Goal: Information Seeking & Learning: Learn about a topic

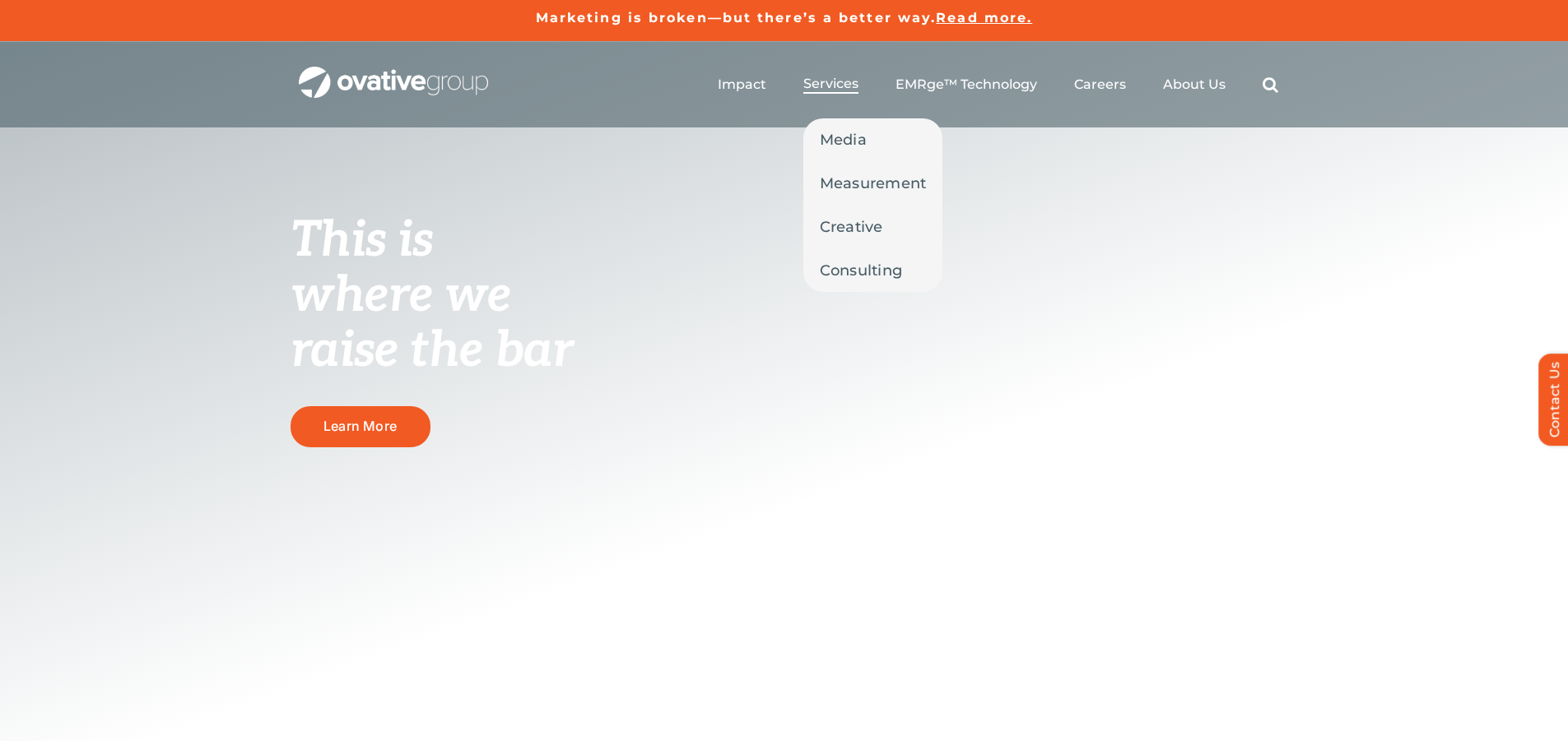
click at [846, 93] on link "Services" at bounding box center [830, 84] width 55 height 18
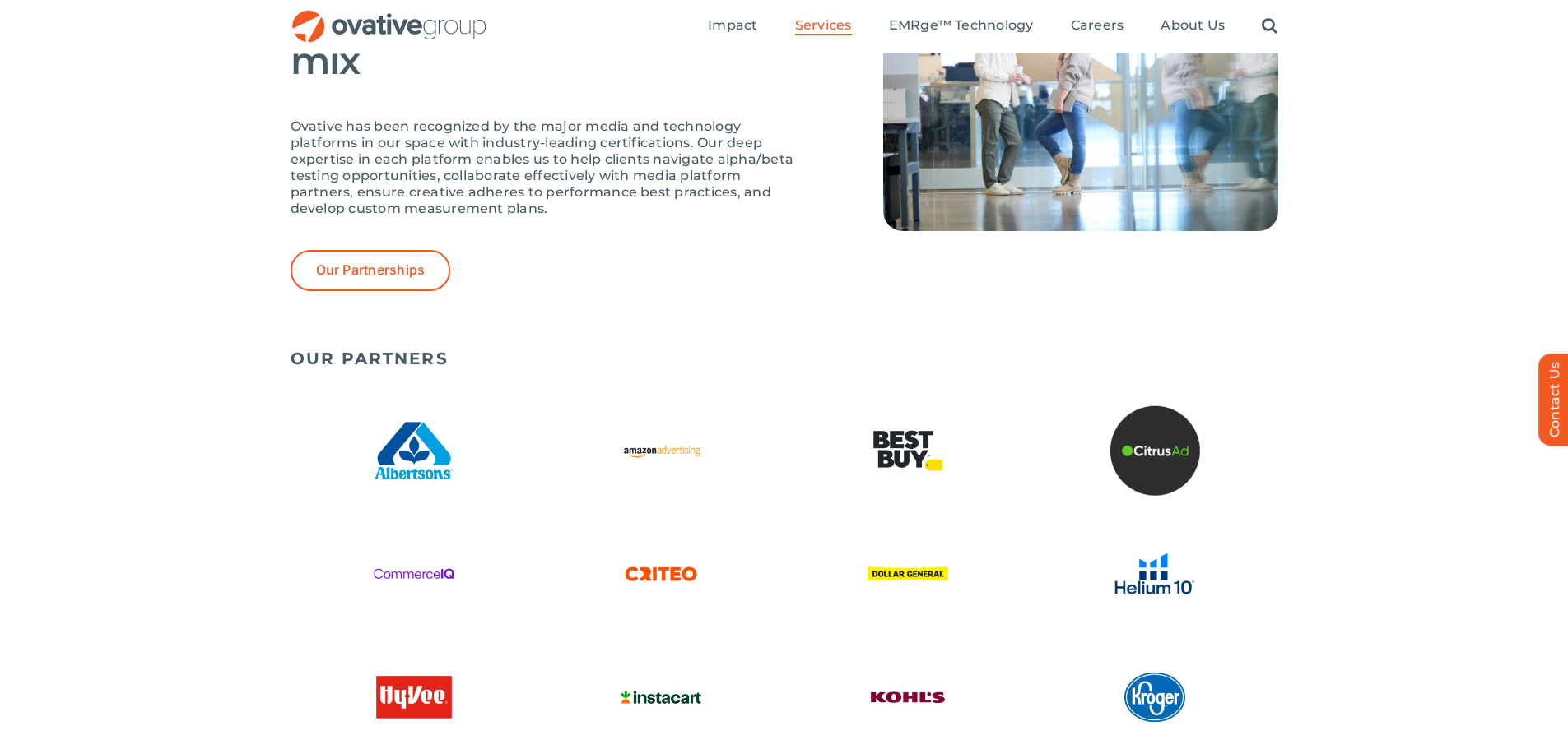
scroll to position [3119, 0]
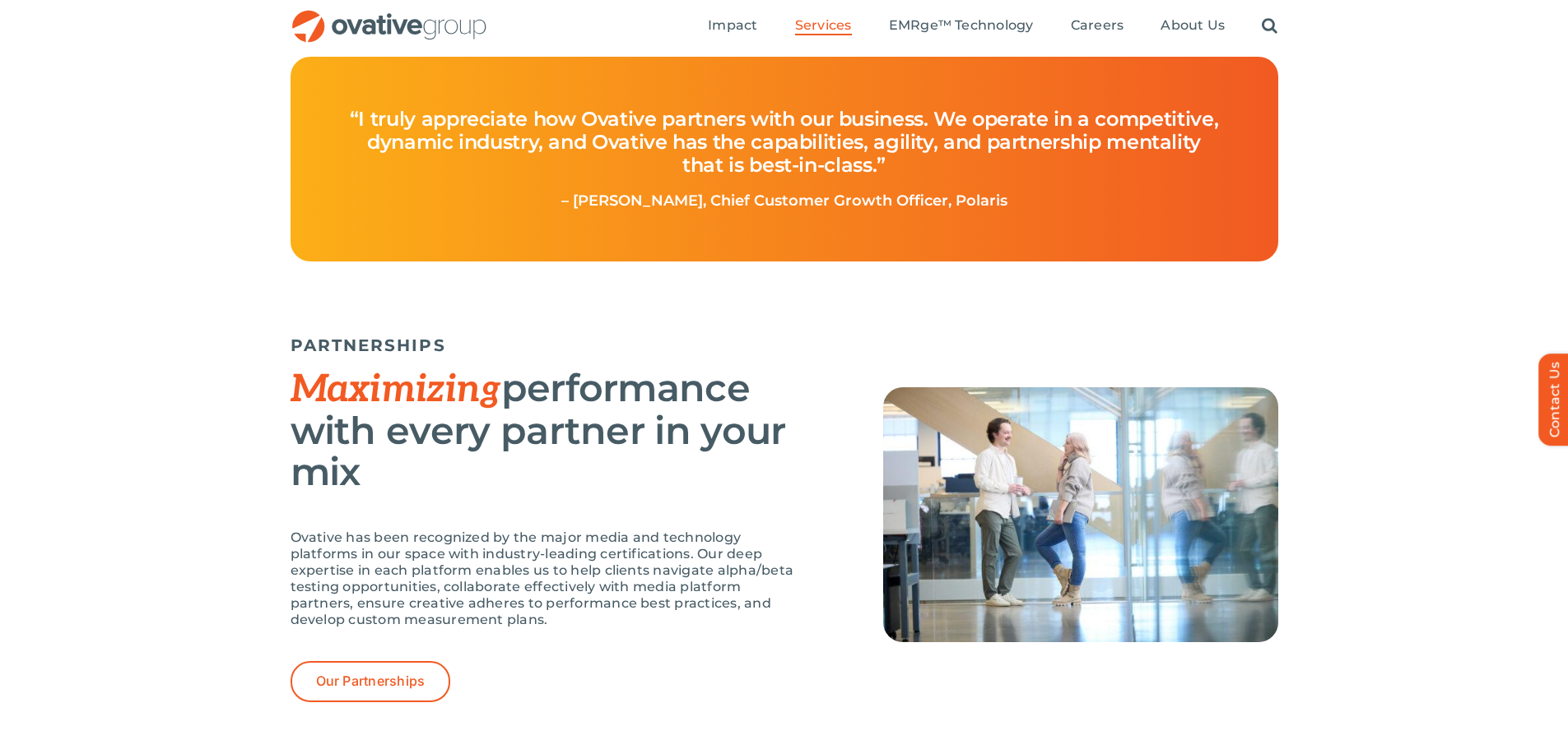
click at [536, 600] on p "Ovative has been recognized by the major media and technology platforms in our …" at bounding box center [545, 579] width 510 height 99
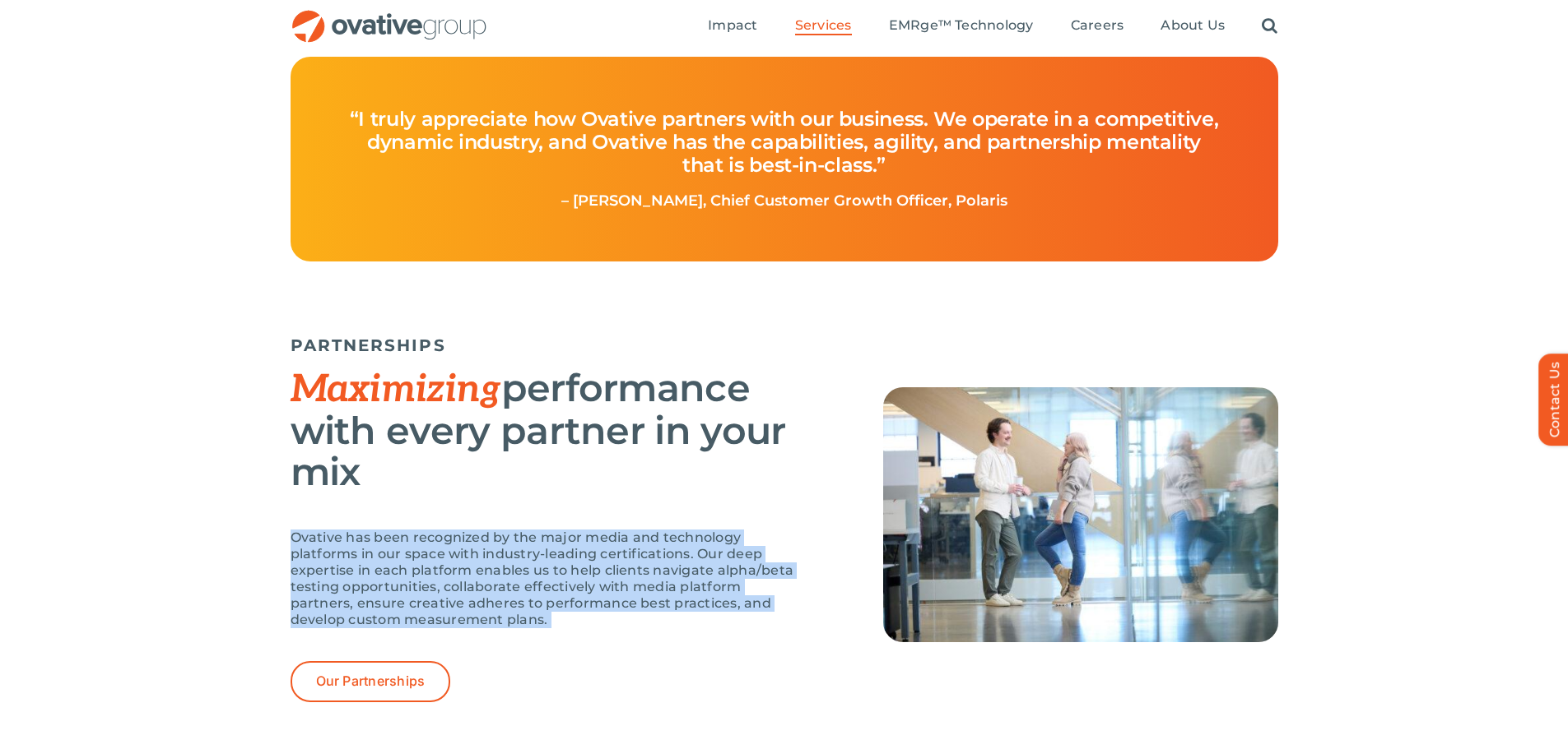
click at [536, 600] on p "Ovative has been recognized by the major media and technology platforms in our …" at bounding box center [545, 579] width 510 height 99
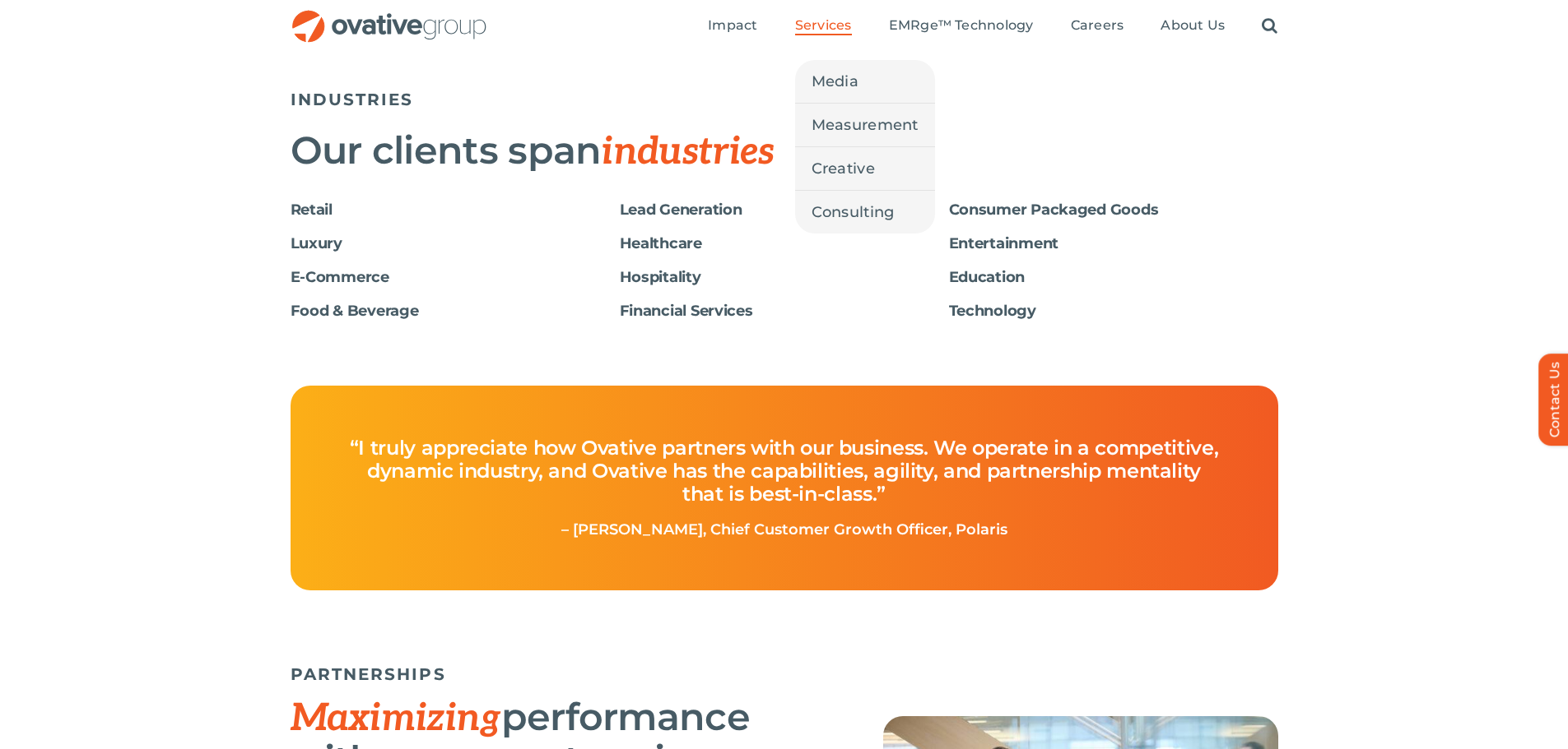
click at [837, 33] on span "Services" at bounding box center [823, 25] width 57 height 16
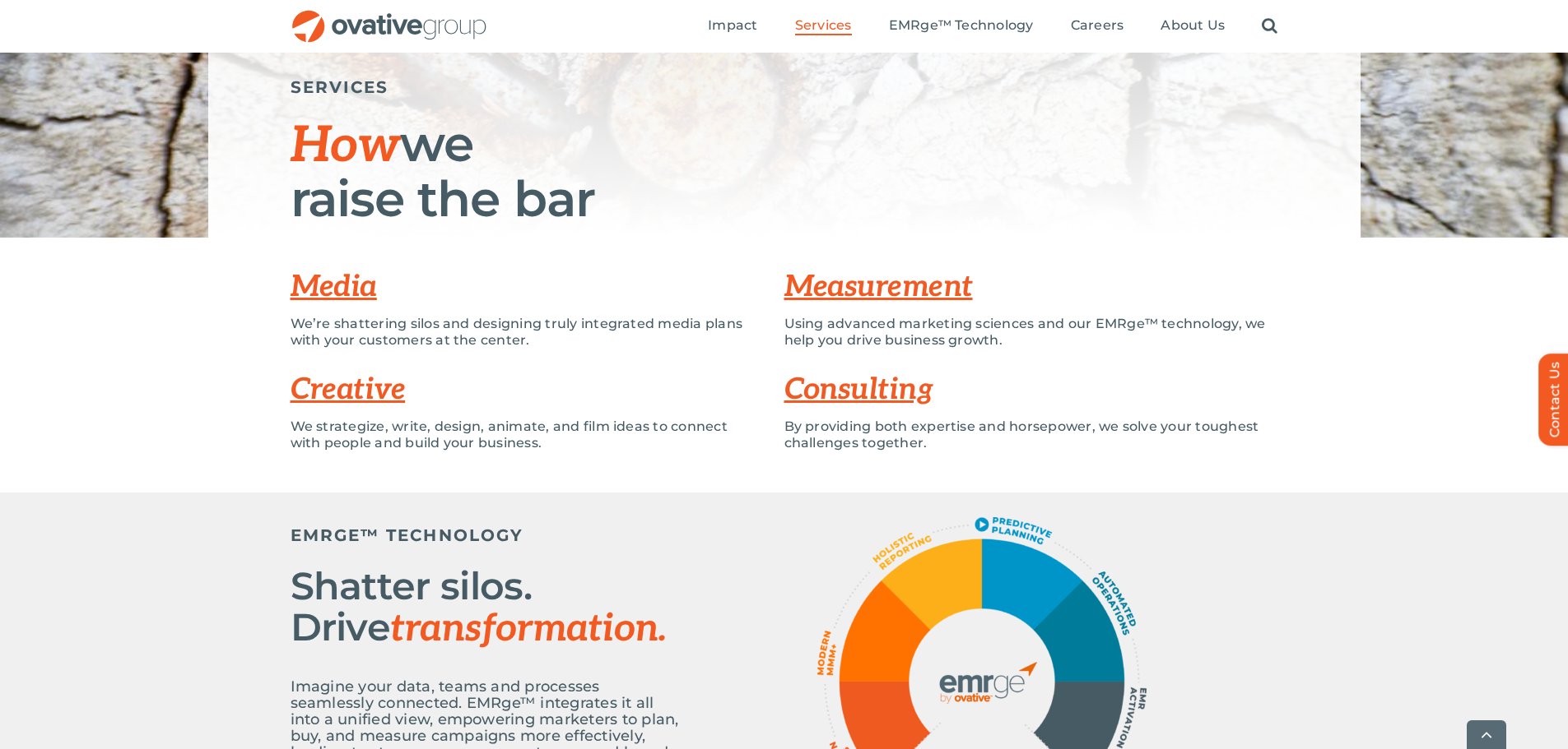
scroll to position [247, 0]
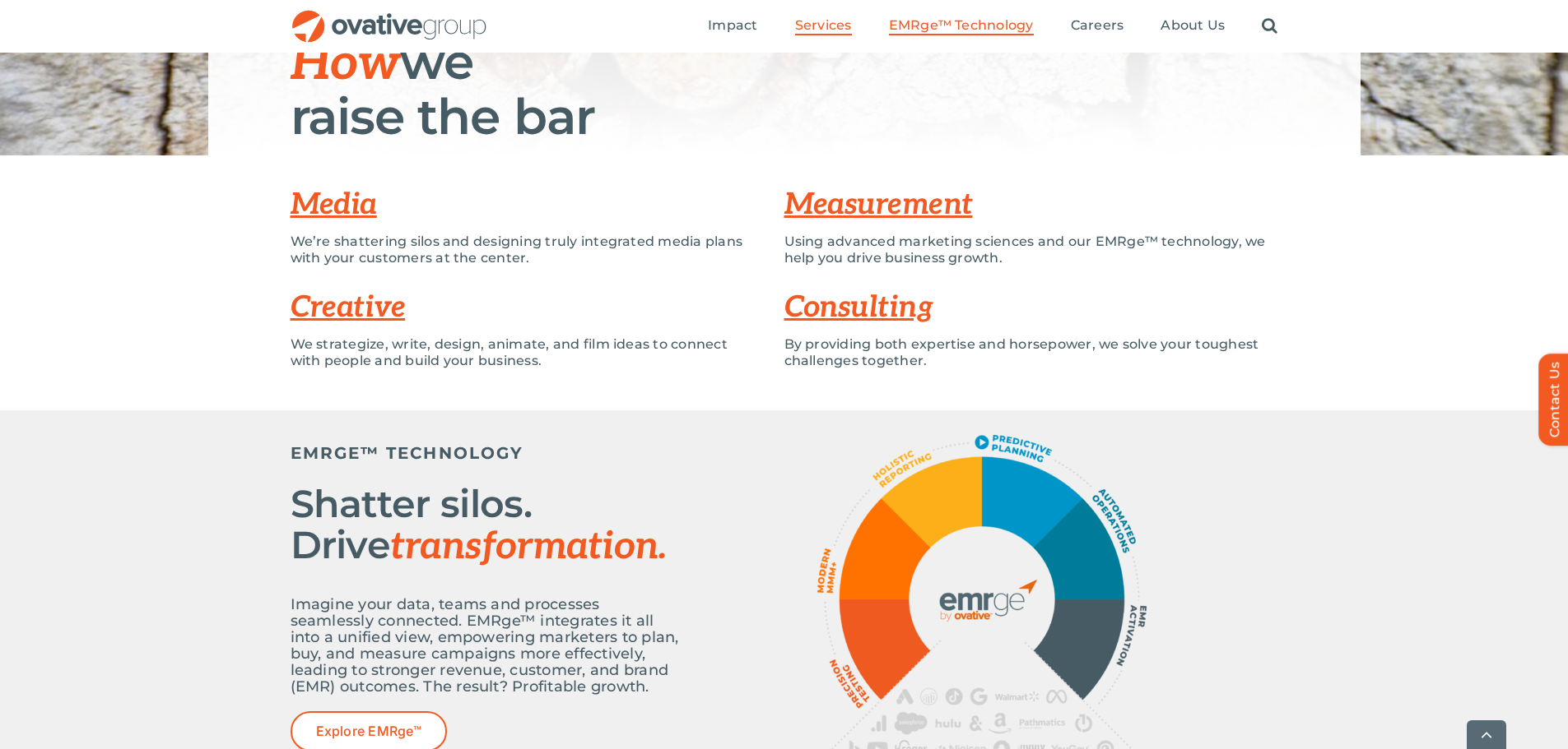
click at [952, 27] on span "EMRge™ Technology" at bounding box center [961, 25] width 145 height 16
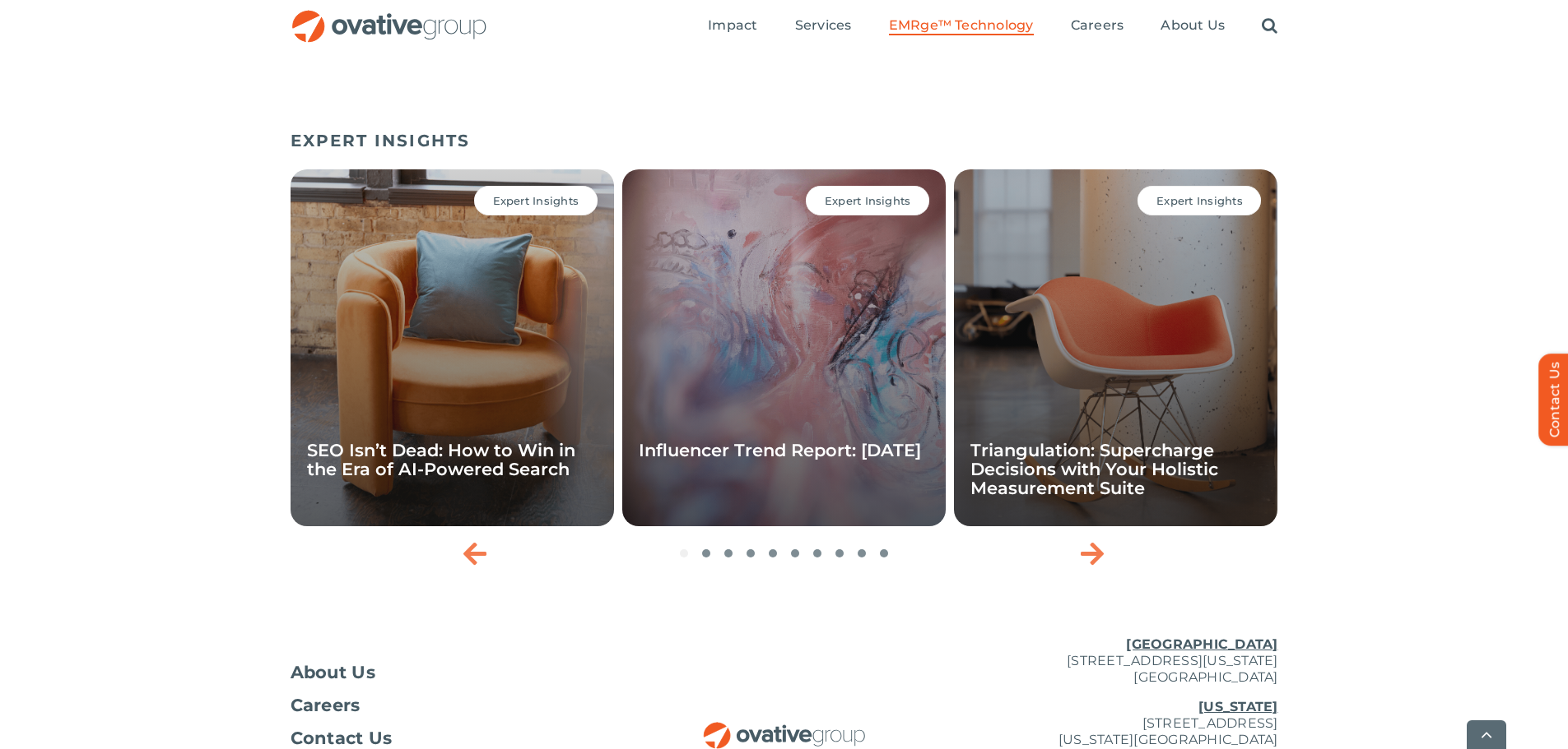
scroll to position [5511, 0]
